Goal: Find specific page/section: Find specific page/section

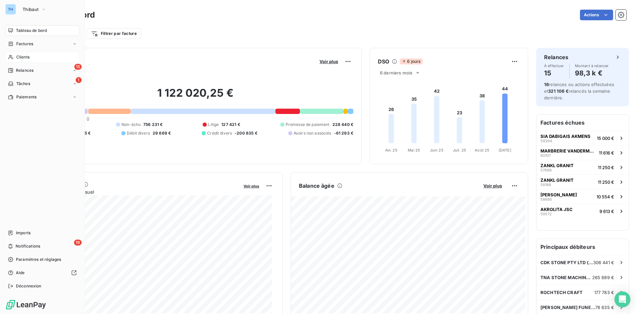
click at [25, 56] on span "Clients" at bounding box center [22, 57] width 13 height 6
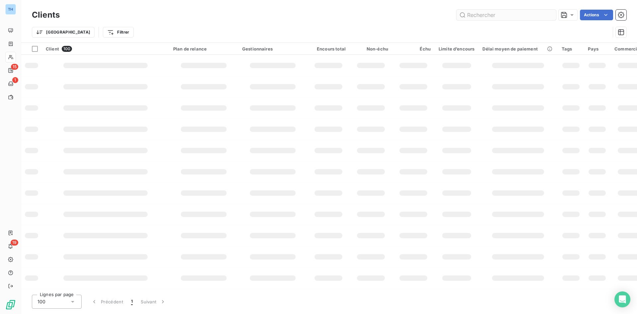
click at [480, 18] on input "text" at bounding box center [506, 15] width 100 height 11
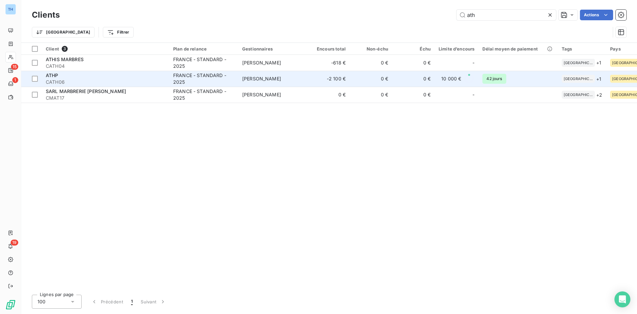
type input "ath"
click at [91, 79] on span "CATH06" at bounding box center [105, 82] width 119 height 7
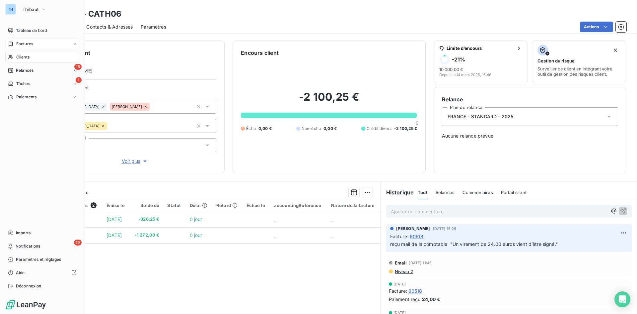
click at [28, 46] on span "Factures" at bounding box center [24, 44] width 17 height 6
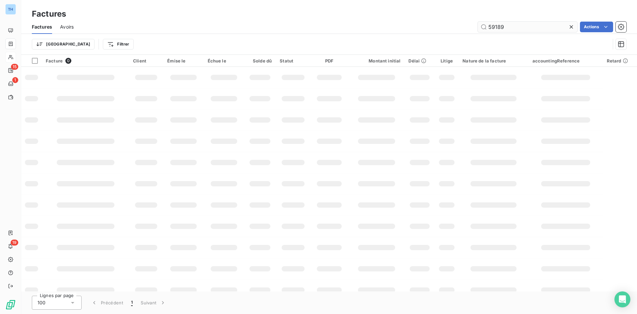
click at [522, 29] on input "59189" at bounding box center [528, 27] width 100 height 11
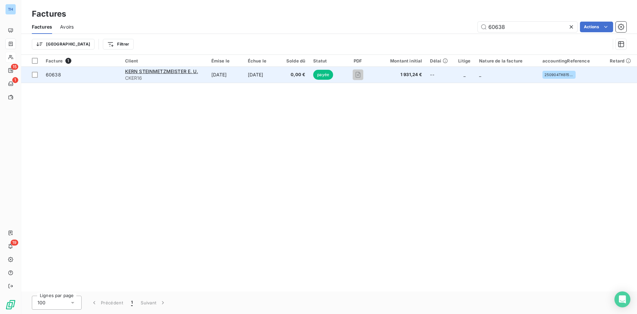
type input "60638"
click at [203, 75] on span "CKER16" at bounding box center [164, 78] width 78 height 7
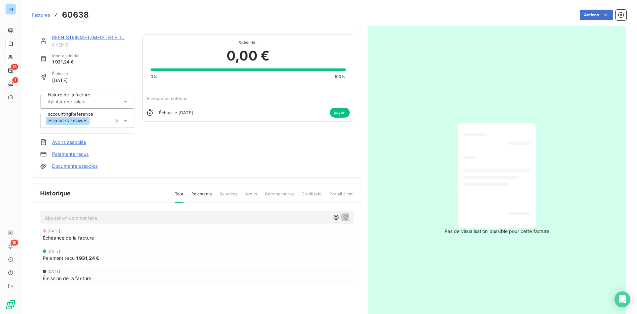
click at [91, 35] on link "KERN STEINMETZMEISTER E. U." at bounding box center [88, 38] width 73 height 6
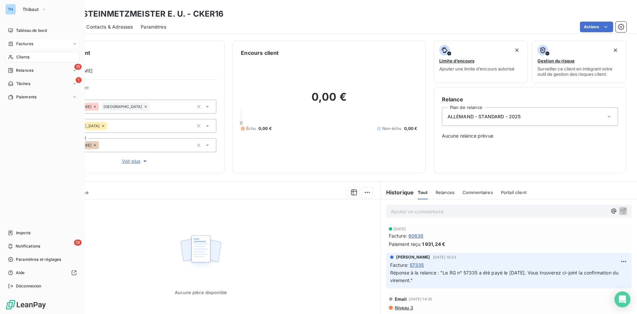
click at [18, 45] on span "Factures" at bounding box center [24, 44] width 17 height 6
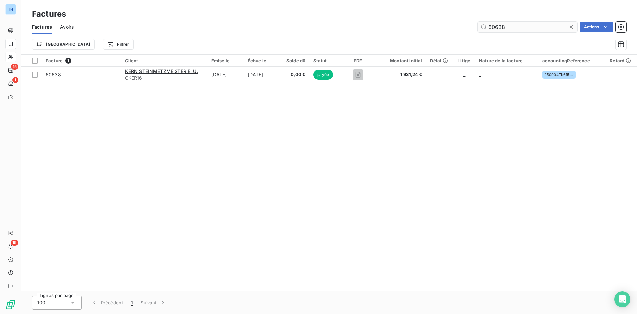
click at [518, 29] on input "60638" at bounding box center [528, 27] width 100 height 11
type input "59810"
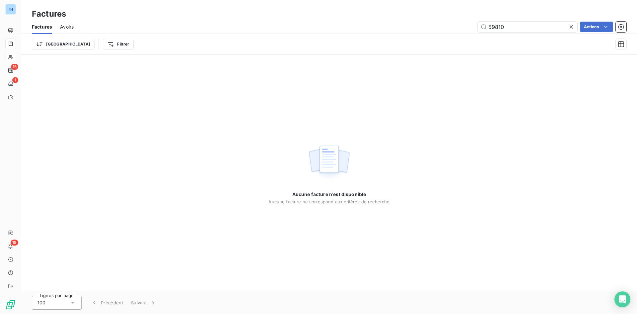
click at [60, 29] on span "Avoirs" at bounding box center [67, 27] width 14 height 7
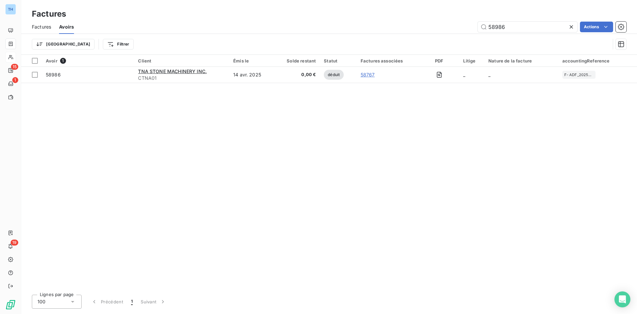
click at [46, 28] on span "Factures" at bounding box center [41, 27] width 19 height 7
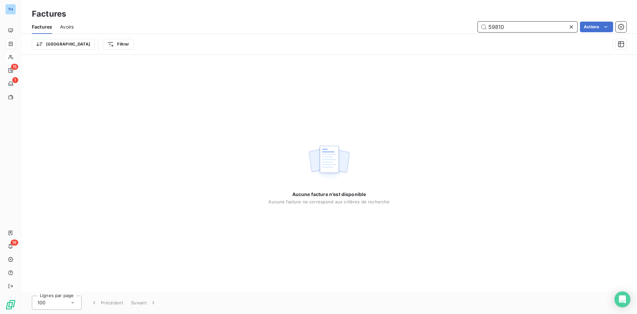
click at [506, 27] on input "59810" at bounding box center [528, 27] width 100 height 11
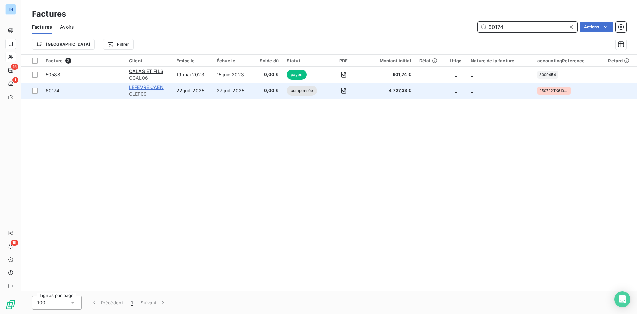
type input "60174"
click at [152, 87] on span "LEFEVRE CAEN" at bounding box center [146, 87] width 35 height 6
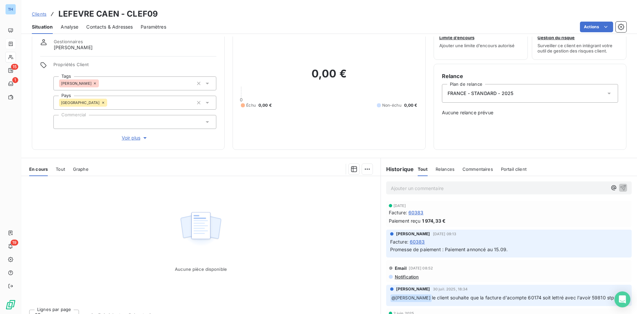
scroll to position [33, 0]
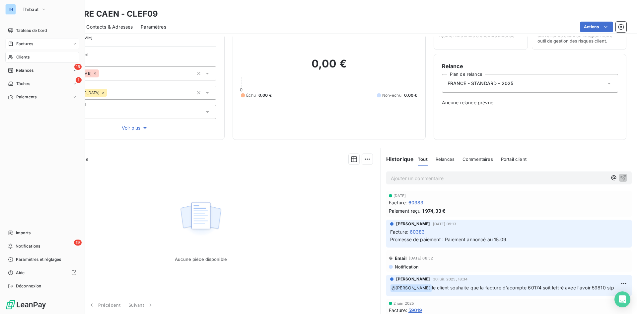
click at [22, 43] on span "Factures" at bounding box center [24, 44] width 17 height 6
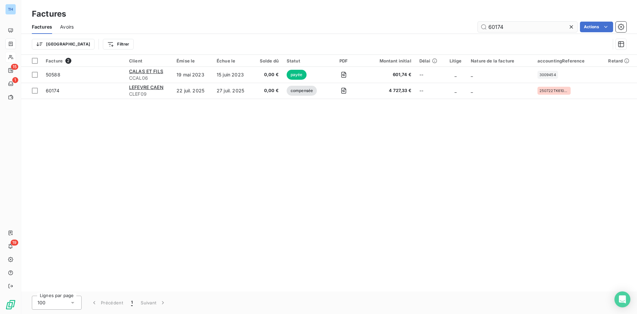
click at [518, 27] on input "60174" at bounding box center [528, 27] width 100 height 11
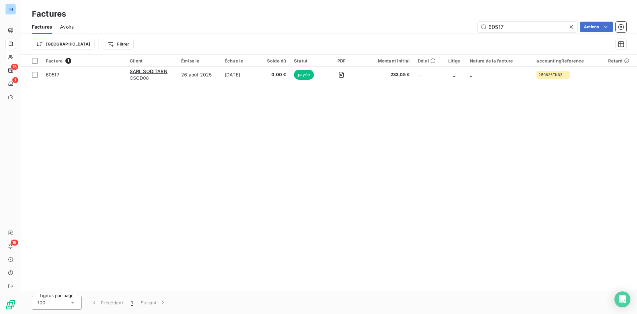
type input "60517"
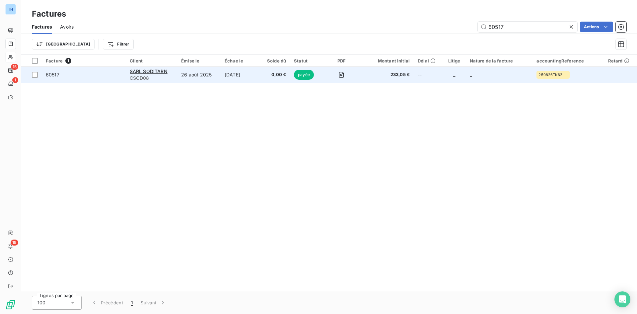
click at [203, 75] on td "26 août 2025" at bounding box center [198, 75] width 43 height 16
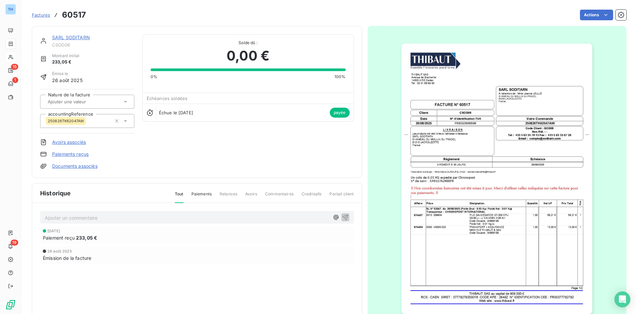
click at [46, 16] on span "Factures" at bounding box center [41, 14] width 18 height 5
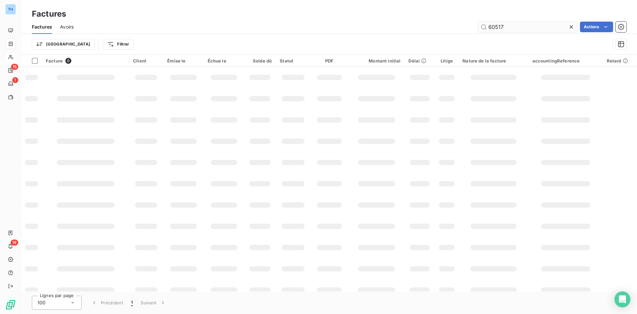
click at [515, 26] on input "60517" at bounding box center [528, 27] width 100 height 11
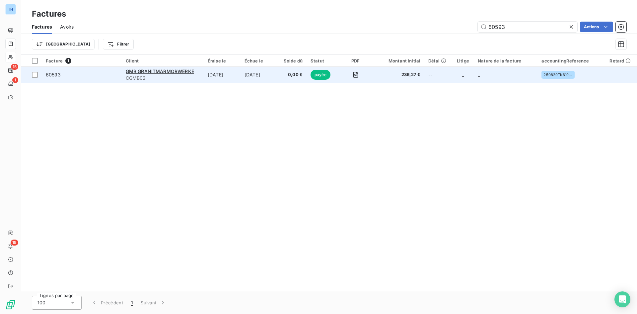
type input "60593"
click at [294, 76] on span "0,00 €" at bounding box center [292, 74] width 21 height 7
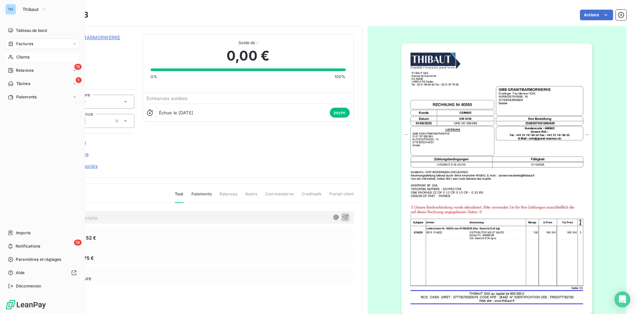
click at [8, 56] on div "Clients" at bounding box center [42, 57] width 74 height 11
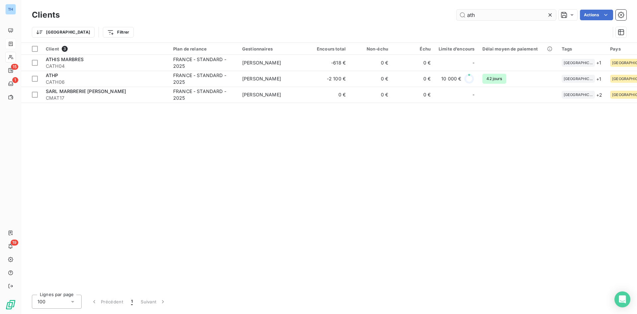
click at [481, 18] on input "ath" at bounding box center [506, 15] width 100 height 11
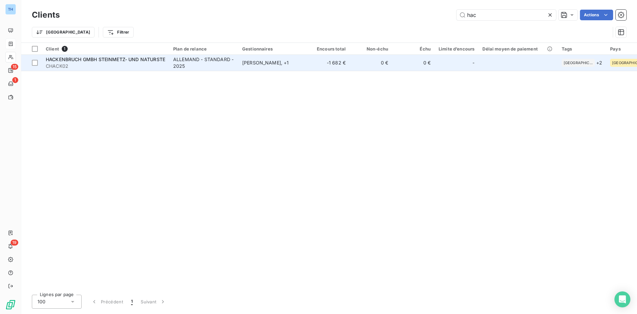
type input "hac"
click at [107, 68] on span "CHACK02" at bounding box center [105, 66] width 119 height 7
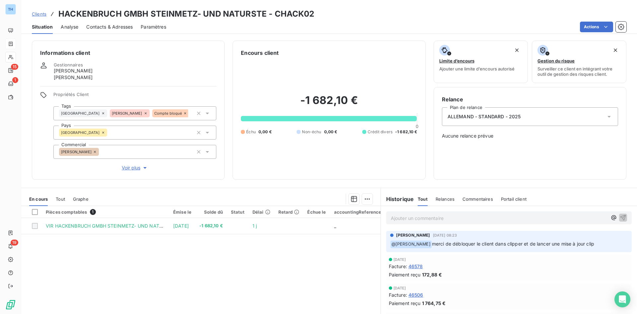
scroll to position [33, 0]
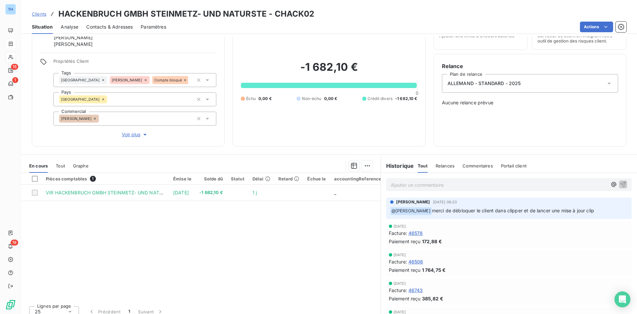
click at [44, 12] on span "Clients" at bounding box center [39, 13] width 15 height 5
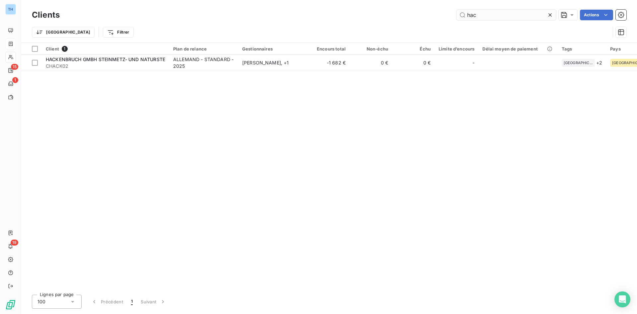
click at [477, 16] on input "hac" at bounding box center [506, 15] width 100 height 11
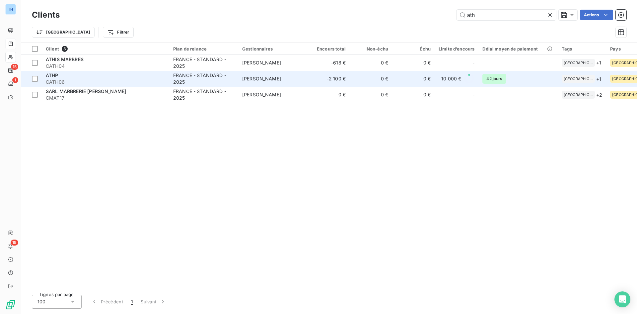
type input "ath"
click at [158, 81] on span "CATH06" at bounding box center [105, 82] width 119 height 7
